Goal: Check status

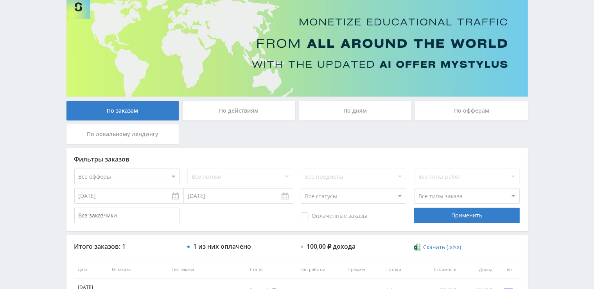
scroll to position [123, 0]
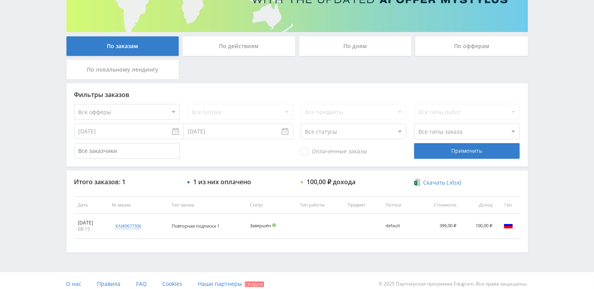
click at [474, 43] on div "По офферам" at bounding box center [471, 46] width 113 height 20
click at [0, 0] on input "По офферам" at bounding box center [0, 0] width 0 height 0
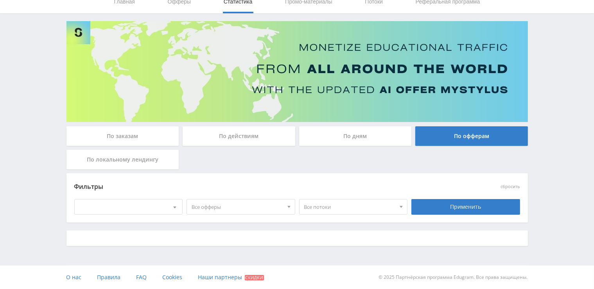
scroll to position [33, 0]
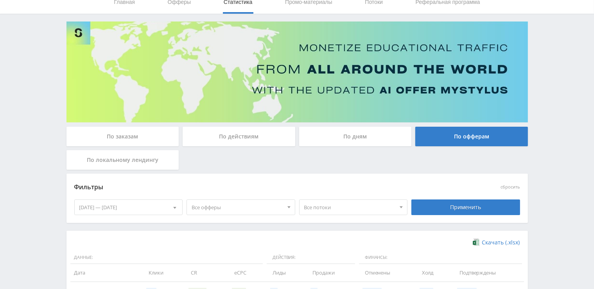
click at [116, 207] on div "[DATE] — [DATE]" at bounding box center [129, 207] width 108 height 15
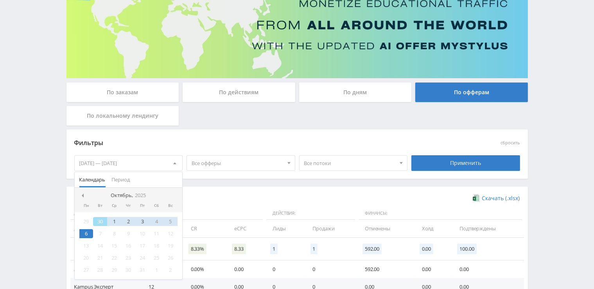
scroll to position [116, 0]
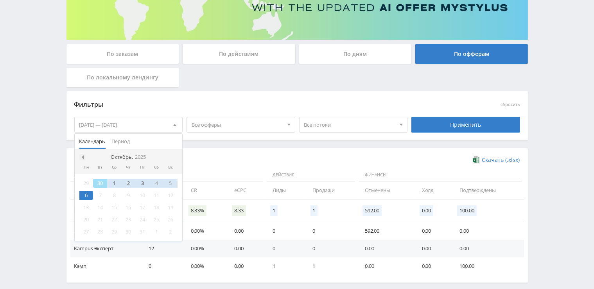
click at [82, 155] on span at bounding box center [82, 157] width 4 height 4
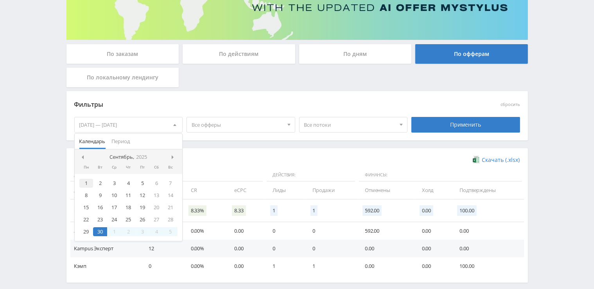
click at [85, 184] on div "1" at bounding box center [86, 183] width 14 height 9
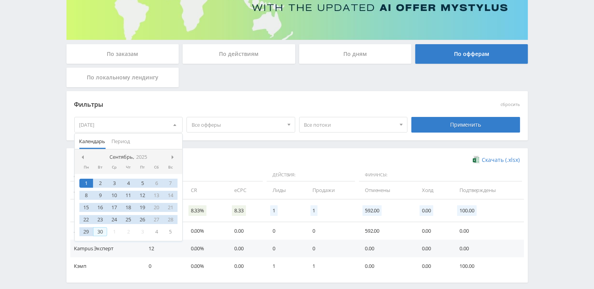
click at [96, 233] on div "30" at bounding box center [100, 231] width 14 height 9
click at [475, 117] on div "Применить" at bounding box center [465, 125] width 109 height 16
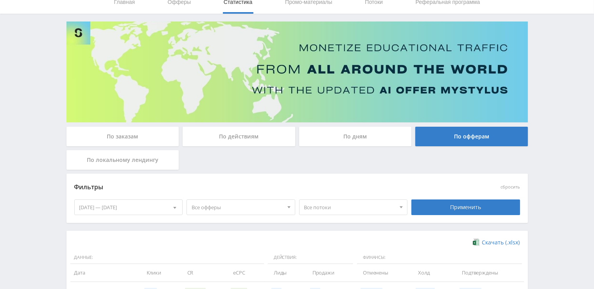
click at [28, 124] on div "Telegram-канал Инструменты База знаний Ваш менеджер: [PERSON_NAME] Alex Online …" at bounding box center [297, 187] width 594 height 441
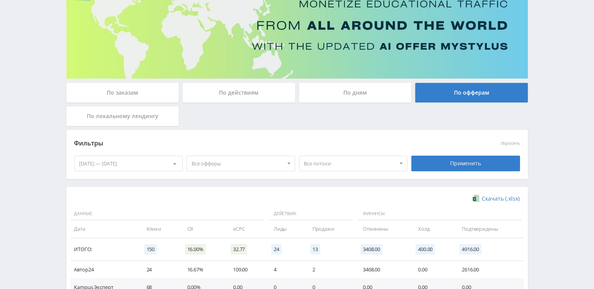
scroll to position [152, 0]
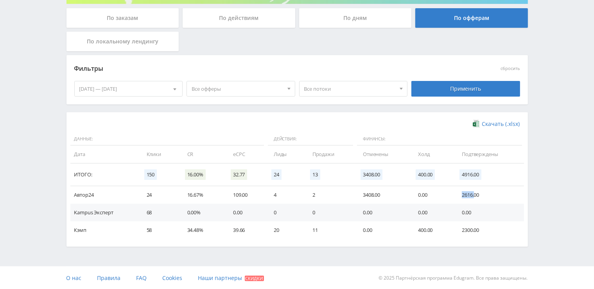
drag, startPoint x: 461, startPoint y: 194, endPoint x: 474, endPoint y: 192, distance: 13.5
click at [474, 192] on td "2616.00" at bounding box center [489, 195] width 70 height 18
